Goal: Task Accomplishment & Management: Manage account settings

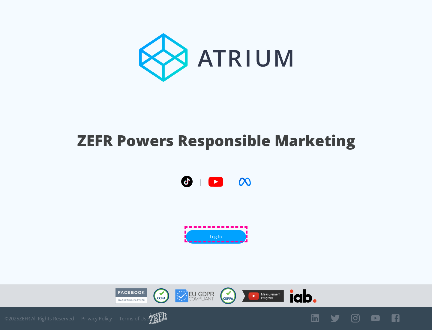
click at [216, 234] on link "Log In" at bounding box center [216, 236] width 60 height 13
